Goal: Communication & Community: Answer question/provide support

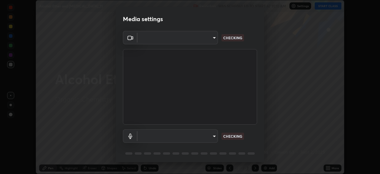
scroll to position [21, 0]
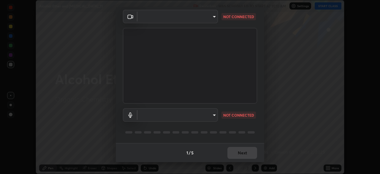
type input "6f19bd17bb1345d3381c364c08f732a45a1be43fbbd3e071611a8edbcb1d3ae0"
type input "b26882c646bee67dc3b344b1dbf842c37ce4767a2daa6019220ab5102cc6c7c8"
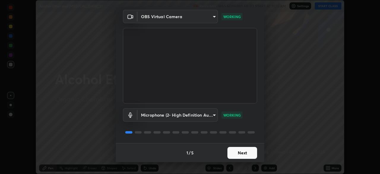
click at [239, 157] on button "Next" at bounding box center [242, 153] width 30 height 12
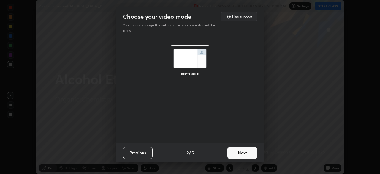
click at [237, 154] on button "Next" at bounding box center [242, 153] width 30 height 12
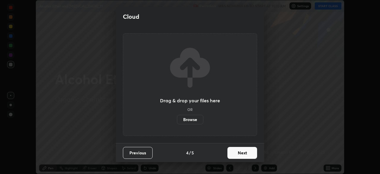
click at [236, 150] on button "Next" at bounding box center [242, 153] width 30 height 12
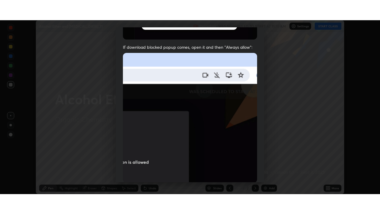
scroll to position [142, 0]
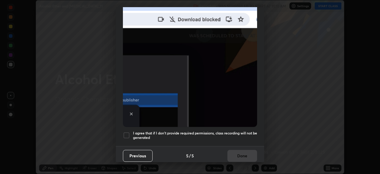
click at [129, 133] on div at bounding box center [126, 134] width 7 height 7
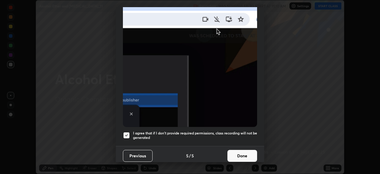
click at [240, 151] on button "Done" at bounding box center [242, 156] width 30 height 12
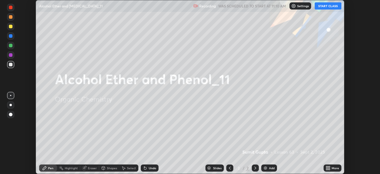
click at [325, 5] on button "START CLASS" at bounding box center [328, 5] width 27 height 7
click at [331, 171] on div "More" at bounding box center [333, 167] width 18 height 7
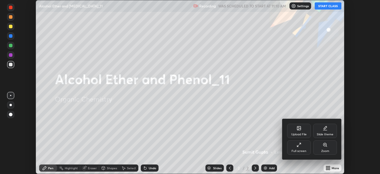
click at [299, 145] on icon at bounding box center [299, 144] width 5 height 5
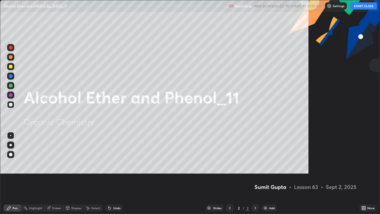
scroll to position [214, 380]
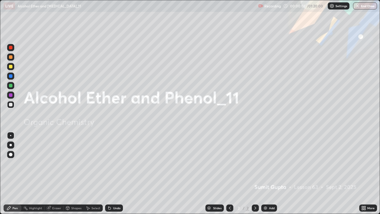
click at [269, 173] on div "Add" at bounding box center [272, 207] width 6 height 3
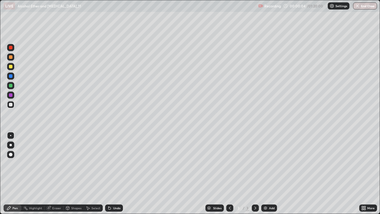
click at [8, 146] on div at bounding box center [10, 144] width 7 height 7
click at [12, 57] on div at bounding box center [11, 57] width 4 height 4
click at [12, 68] on div at bounding box center [10, 66] width 7 height 7
click at [12, 66] on div at bounding box center [11, 67] width 4 height 4
click at [270, 173] on div "Add" at bounding box center [272, 207] width 6 height 3
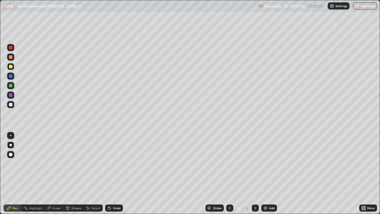
click at [11, 145] on div at bounding box center [10, 145] width 2 height 2
click at [13, 104] on div at bounding box center [10, 104] width 7 height 7
click at [11, 67] on div at bounding box center [11, 67] width 4 height 4
click at [12, 106] on div at bounding box center [11, 105] width 4 height 4
click at [12, 70] on div at bounding box center [10, 66] width 7 height 9
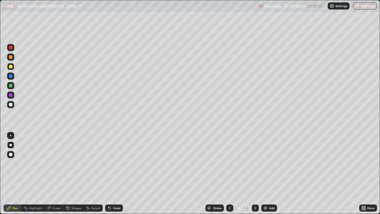
click at [10, 105] on div at bounding box center [11, 105] width 4 height 4
click at [12, 95] on div at bounding box center [11, 95] width 4 height 4
click at [265, 173] on img at bounding box center [265, 207] width 5 height 5
click at [12, 68] on div at bounding box center [11, 67] width 4 height 4
click at [10, 96] on div at bounding box center [11, 95] width 4 height 4
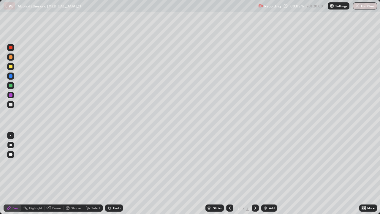
click at [12, 105] on div at bounding box center [11, 105] width 4 height 4
click at [113, 173] on div "Undo" at bounding box center [116, 207] width 7 height 3
click at [11, 69] on div at bounding box center [10, 66] width 7 height 7
click at [116, 173] on div "Undo" at bounding box center [116, 207] width 7 height 3
click at [11, 77] on div at bounding box center [11, 76] width 4 height 4
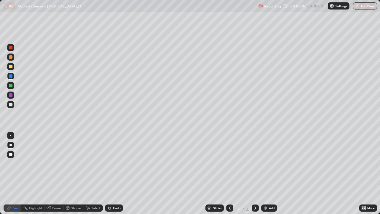
click at [270, 173] on div "Add" at bounding box center [272, 207] width 6 height 3
click at [11, 66] on div at bounding box center [11, 67] width 4 height 4
click at [9, 84] on div at bounding box center [11, 86] width 4 height 4
click at [12, 104] on div at bounding box center [11, 105] width 4 height 4
click at [113, 173] on div "Undo" at bounding box center [116, 207] width 7 height 3
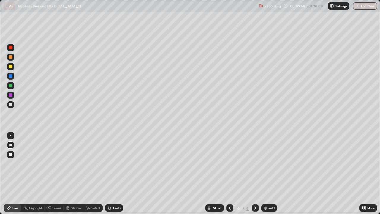
click at [11, 96] on div at bounding box center [11, 95] width 4 height 4
click at [14, 107] on div at bounding box center [10, 104] width 7 height 9
click at [11, 66] on div at bounding box center [11, 67] width 4 height 4
click at [270, 173] on div "Add" at bounding box center [269, 207] width 16 height 7
click at [10, 69] on div at bounding box center [10, 66] width 7 height 7
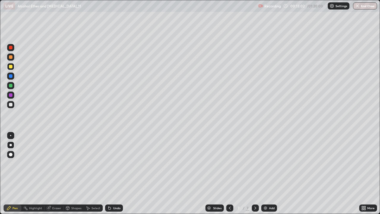
click at [115, 173] on div "Undo" at bounding box center [116, 207] width 7 height 3
click at [113, 173] on div "Undo" at bounding box center [116, 207] width 7 height 3
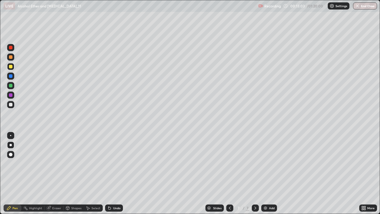
click at [112, 173] on div "Undo" at bounding box center [114, 207] width 18 height 7
click at [10, 105] on div at bounding box center [11, 105] width 4 height 4
click at [10, 93] on div at bounding box center [11, 95] width 4 height 4
click at [113, 173] on div "Undo" at bounding box center [116, 207] width 7 height 3
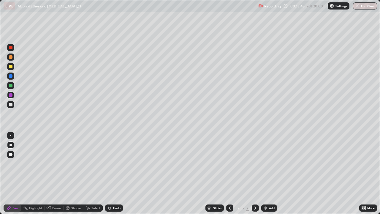
click at [115, 173] on div "Undo" at bounding box center [116, 207] width 7 height 3
click at [117, 173] on div "Undo" at bounding box center [114, 207] width 18 height 7
click at [12, 105] on div at bounding box center [11, 105] width 4 height 4
click at [110, 173] on icon at bounding box center [109, 207] width 5 height 5
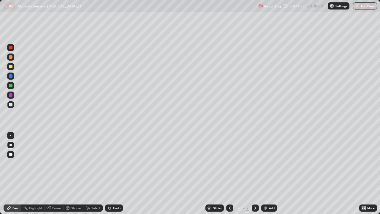
click at [11, 95] on div at bounding box center [11, 95] width 4 height 4
click at [270, 173] on div "Add" at bounding box center [272, 207] width 6 height 3
click at [11, 105] on div at bounding box center [11, 105] width 4 height 4
click at [107, 173] on icon at bounding box center [109, 207] width 5 height 5
click at [11, 66] on div at bounding box center [11, 67] width 4 height 4
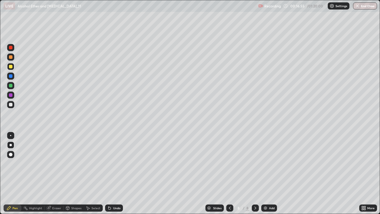
click at [11, 105] on div at bounding box center [11, 105] width 4 height 4
click at [11, 70] on div at bounding box center [10, 66] width 7 height 9
click at [267, 173] on div "Add" at bounding box center [269, 207] width 16 height 7
click at [11, 66] on div at bounding box center [11, 67] width 4 height 4
click at [11, 107] on div at bounding box center [10, 104] width 7 height 7
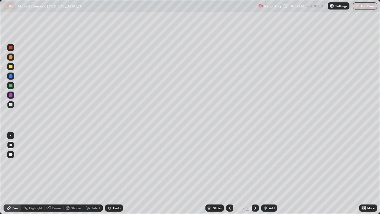
click at [9, 65] on div at bounding box center [11, 67] width 4 height 4
click at [11, 96] on div at bounding box center [11, 95] width 4 height 4
click at [10, 103] on div at bounding box center [11, 105] width 4 height 4
click at [116, 173] on div "Undo" at bounding box center [114, 207] width 18 height 7
click at [269, 173] on div "Add" at bounding box center [272, 207] width 6 height 3
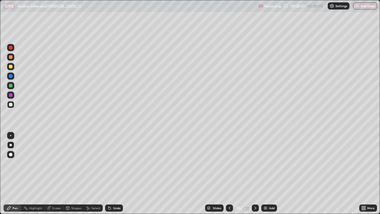
click at [11, 67] on div at bounding box center [11, 67] width 4 height 4
click at [227, 173] on icon at bounding box center [229, 207] width 5 height 5
click at [269, 173] on div "Add" at bounding box center [272, 207] width 6 height 3
click at [13, 69] on div at bounding box center [10, 66] width 7 height 7
click at [229, 173] on icon at bounding box center [229, 207] width 5 height 5
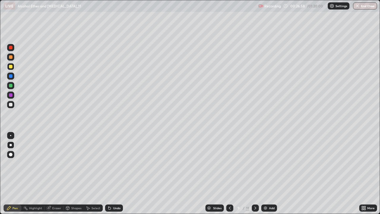
click at [255, 173] on div at bounding box center [255, 207] width 7 height 7
click at [249, 173] on div "10 / 11" at bounding box center [242, 208] width 33 height 12
click at [255, 173] on icon at bounding box center [255, 207] width 5 height 5
click at [11, 105] on div at bounding box center [11, 105] width 4 height 4
click at [13, 95] on div at bounding box center [10, 94] width 7 height 7
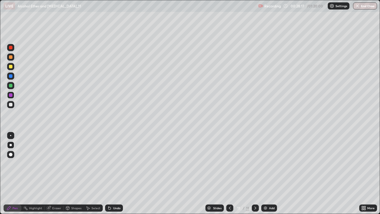
click at [11, 104] on div at bounding box center [11, 105] width 4 height 4
click at [11, 94] on div at bounding box center [11, 95] width 4 height 4
click at [10, 85] on div at bounding box center [11, 86] width 4 height 4
click at [11, 103] on div at bounding box center [11, 105] width 4 height 4
click at [11, 67] on div at bounding box center [11, 67] width 4 height 4
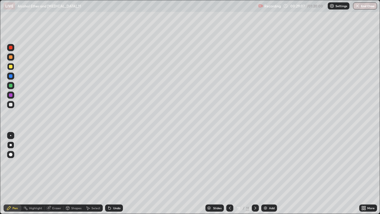
click at [343, 173] on div "Slides 11 / 11 Add" at bounding box center [241, 208] width 236 height 12
click at [345, 173] on div "Slides 11 / 11 Add" at bounding box center [241, 208] width 236 height 12
click at [267, 173] on div "Add" at bounding box center [269, 207] width 16 height 7
click at [11, 104] on div at bounding box center [11, 105] width 4 height 4
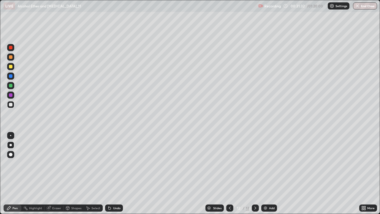
click at [13, 86] on div at bounding box center [10, 85] width 7 height 7
click at [11, 66] on div at bounding box center [11, 67] width 4 height 4
click at [114, 173] on div "Undo" at bounding box center [116, 207] width 7 height 3
click at [112, 173] on div "Undo" at bounding box center [114, 207] width 18 height 7
click at [117, 173] on div "Undo" at bounding box center [116, 207] width 7 height 3
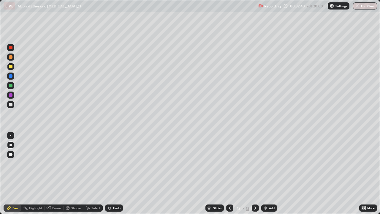
click at [115, 173] on div "Undo" at bounding box center [116, 207] width 7 height 3
click at [264, 173] on div "Add" at bounding box center [269, 207] width 16 height 7
click at [10, 103] on div at bounding box center [11, 105] width 4 height 4
click at [52, 173] on div "Eraser" at bounding box center [56, 207] width 9 height 3
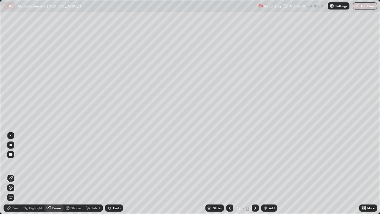
click at [9, 173] on icon at bounding box center [9, 207] width 5 height 5
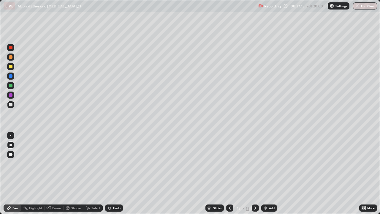
click at [253, 173] on icon at bounding box center [255, 207] width 5 height 5
click at [267, 173] on div "Add" at bounding box center [269, 207] width 16 height 7
click at [11, 68] on div at bounding box center [11, 67] width 4 height 4
click at [226, 173] on div at bounding box center [229, 207] width 7 height 7
click at [255, 173] on icon at bounding box center [255, 207] width 5 height 5
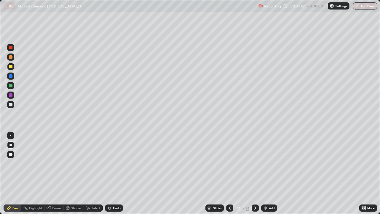
click at [226, 173] on div at bounding box center [229, 207] width 7 height 7
click at [256, 173] on icon at bounding box center [255, 207] width 5 height 5
click at [229, 173] on icon at bounding box center [229, 207] width 5 height 5
click at [254, 173] on icon at bounding box center [255, 207] width 5 height 5
click at [11, 94] on div at bounding box center [11, 95] width 4 height 4
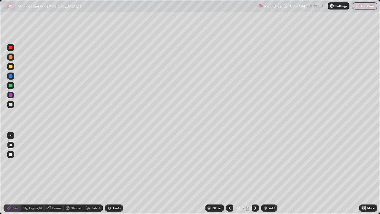
click at [229, 173] on icon at bounding box center [229, 207] width 5 height 5
click at [248, 173] on div "14" at bounding box center [248, 207] width 4 height 5
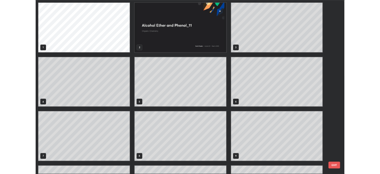
scroll to position [211, 376]
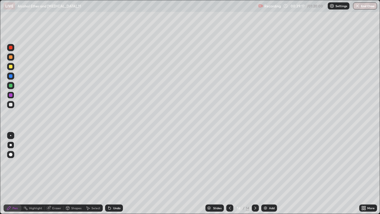
click at [10, 104] on div at bounding box center [11, 105] width 4 height 4
click at [11, 72] on div at bounding box center [10, 75] width 7 height 9
click at [11, 67] on div at bounding box center [11, 67] width 4 height 4
click at [11, 103] on div at bounding box center [11, 105] width 4 height 4
click at [269, 173] on div "Add" at bounding box center [272, 207] width 6 height 3
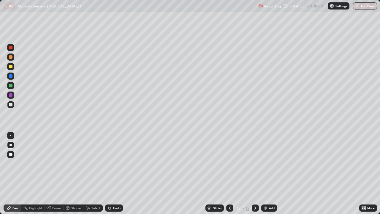
click at [12, 104] on div at bounding box center [11, 105] width 4 height 4
click at [11, 64] on div at bounding box center [10, 66] width 7 height 7
click at [11, 107] on div at bounding box center [10, 104] width 7 height 7
click at [11, 66] on div at bounding box center [11, 67] width 4 height 4
click at [265, 173] on img at bounding box center [265, 207] width 5 height 5
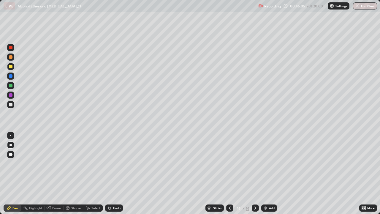
click at [12, 104] on div at bounding box center [11, 105] width 4 height 4
click at [10, 67] on div at bounding box center [11, 67] width 4 height 4
click at [14, 102] on div at bounding box center [10, 104] width 7 height 7
click at [11, 67] on div at bounding box center [11, 67] width 4 height 4
click at [110, 173] on icon at bounding box center [109, 208] width 2 height 2
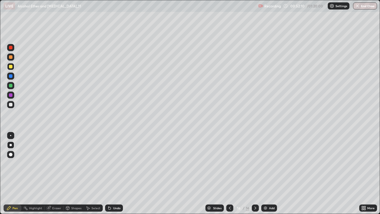
click at [270, 173] on div "Add" at bounding box center [272, 207] width 6 height 3
click at [12, 66] on div at bounding box center [11, 67] width 4 height 4
click at [107, 173] on icon at bounding box center [109, 207] width 5 height 5
click at [110, 173] on icon at bounding box center [109, 207] width 5 height 5
click at [11, 108] on div at bounding box center [10, 104] width 7 height 7
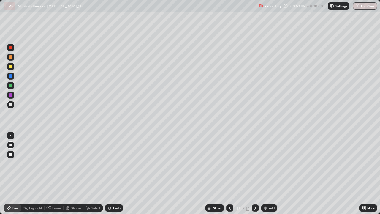
click at [11, 66] on div at bounding box center [11, 67] width 4 height 4
click at [93, 173] on div "Select" at bounding box center [95, 207] width 9 height 3
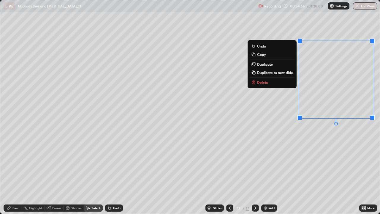
click at [264, 84] on p "Delete" at bounding box center [262, 82] width 11 height 5
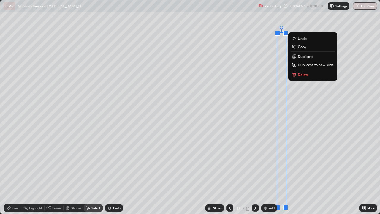
click at [294, 75] on icon at bounding box center [294, 75] width 3 height 3
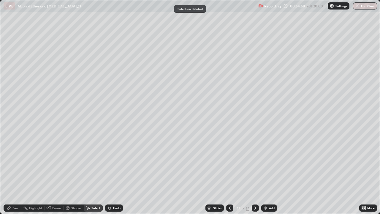
click at [16, 173] on div "Pen" at bounding box center [14, 207] width 5 height 3
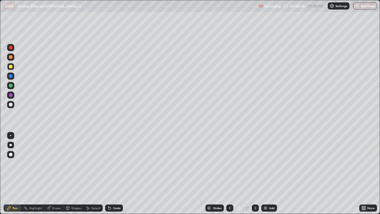
click at [13, 95] on div at bounding box center [10, 94] width 7 height 7
click at [13, 104] on div at bounding box center [10, 104] width 7 height 7
click at [267, 173] on img at bounding box center [265, 207] width 5 height 5
click at [13, 69] on div at bounding box center [10, 66] width 7 height 7
click at [13, 95] on div at bounding box center [10, 94] width 7 height 7
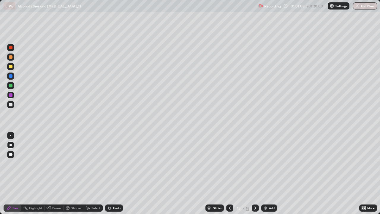
click at [10, 85] on div at bounding box center [11, 86] width 4 height 4
click at [265, 173] on img at bounding box center [265, 207] width 5 height 5
click at [11, 65] on div at bounding box center [11, 67] width 4 height 4
click at [12, 106] on div at bounding box center [11, 105] width 4 height 4
click at [108, 173] on icon at bounding box center [109, 207] width 5 height 5
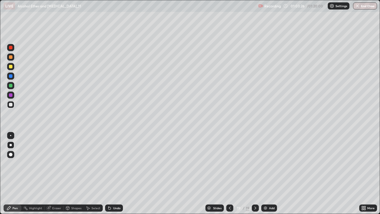
click at [116, 173] on div "Undo" at bounding box center [116, 207] width 7 height 3
click at [276, 173] on div "Add" at bounding box center [269, 207] width 16 height 7
click at [11, 66] on div at bounding box center [11, 67] width 4 height 4
click at [11, 105] on div at bounding box center [11, 105] width 4 height 4
click at [13, 101] on div at bounding box center [10, 104] width 7 height 9
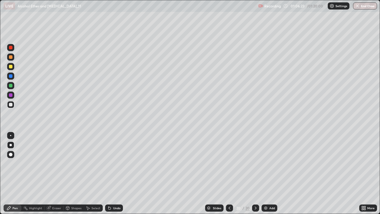
click at [10, 69] on div at bounding box center [10, 66] width 7 height 7
click at [267, 173] on img at bounding box center [265, 207] width 5 height 5
click at [11, 66] on div at bounding box center [11, 67] width 4 height 4
click at [9, 105] on div at bounding box center [11, 105] width 4 height 4
click at [12, 66] on div at bounding box center [11, 67] width 4 height 4
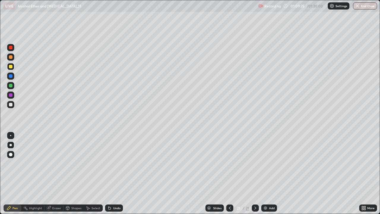
click at [11, 105] on div at bounding box center [11, 105] width 4 height 4
click at [13, 66] on div at bounding box center [10, 66] width 7 height 7
click at [367, 5] on button "End Class" at bounding box center [365, 5] width 24 height 7
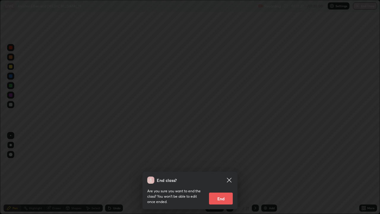
click at [222, 173] on button "End" at bounding box center [221, 198] width 24 height 12
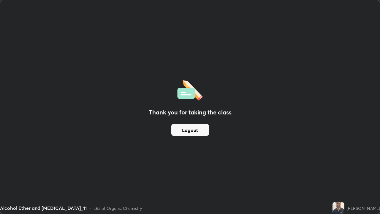
click at [197, 130] on button "Logout" at bounding box center [190, 130] width 38 height 12
click at [190, 132] on button "Logout" at bounding box center [190, 130] width 38 height 12
click at [197, 130] on button "Logout" at bounding box center [190, 130] width 38 height 12
click at [190, 131] on button "Logout" at bounding box center [190, 130] width 38 height 12
click at [196, 129] on button "Logout" at bounding box center [190, 130] width 38 height 12
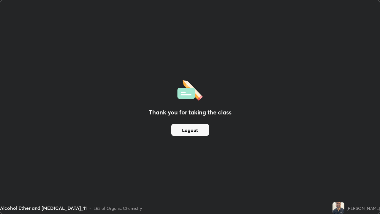
click at [196, 129] on button "Logout" at bounding box center [190, 130] width 38 height 12
click at [182, 130] on button "Logout" at bounding box center [190, 130] width 38 height 12
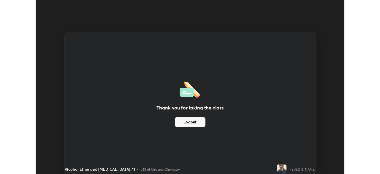
scroll to position [29506, 29300]
